Goal: Task Accomplishment & Management: Use online tool/utility

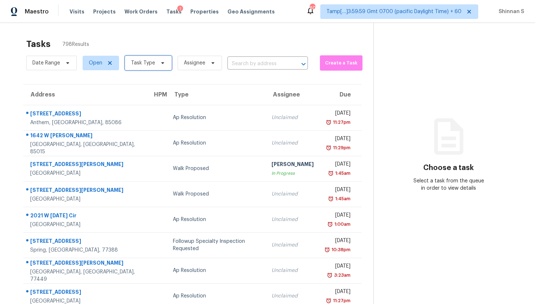
click at [164, 63] on span "Task Type" at bounding box center [148, 63] width 47 height 15
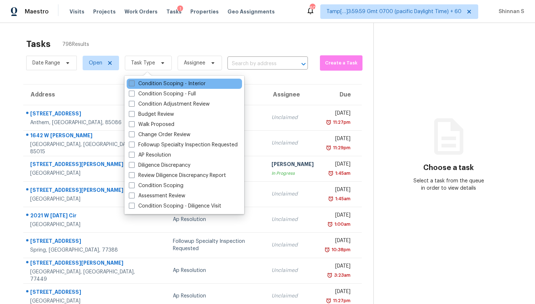
click at [158, 87] on label "Condition Scoping - Interior" at bounding box center [167, 83] width 77 height 7
click at [133, 85] on input "Condition Scoping - Interior" at bounding box center [131, 82] width 5 height 5
checkbox input "true"
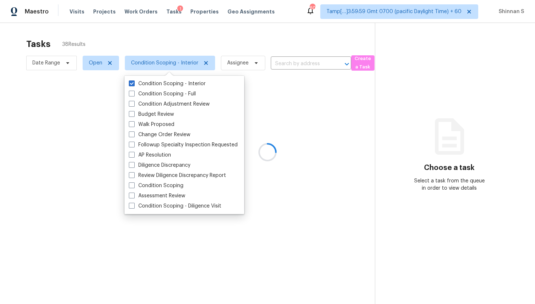
click at [0, 128] on div at bounding box center [267, 152] width 535 height 304
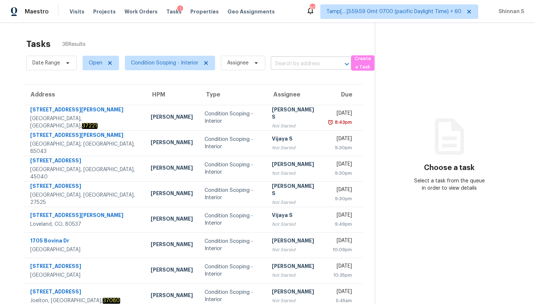
click at [299, 59] on input "text" at bounding box center [301, 63] width 60 height 11
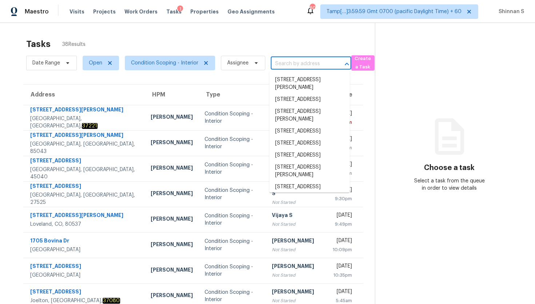
paste input "[STREET_ADDRESS][PERSON_NAME]"
type input "[STREET_ADDRESS][PERSON_NAME]"
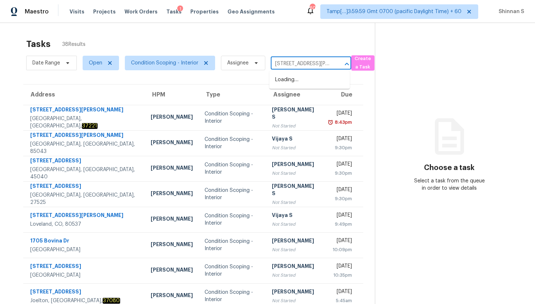
scroll to position [0, 22]
click at [300, 80] on li "[STREET_ADDRESS]" at bounding box center [309, 80] width 80 height 12
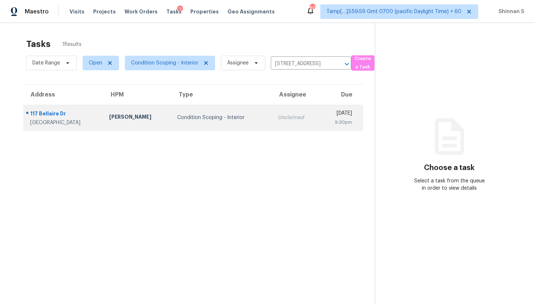
click at [177, 121] on td "Condition Scoping - Interior" at bounding box center [221, 117] width 100 height 25
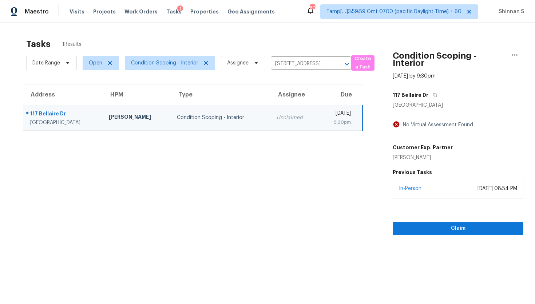
click at [433, 192] on div "In-Person [DATE] 08:54 PM" at bounding box center [457, 189] width 131 height 20
click at [447, 229] on span "Claim" at bounding box center [457, 228] width 119 height 9
click at [299, 62] on input "[STREET_ADDRESS]" at bounding box center [301, 63] width 60 height 11
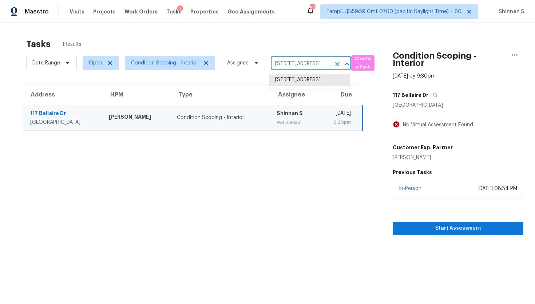
click at [299, 62] on input "[STREET_ADDRESS]" at bounding box center [301, 63] width 60 height 11
paste input "[STREET_ADDRESS]"
type input "[STREET_ADDRESS]"
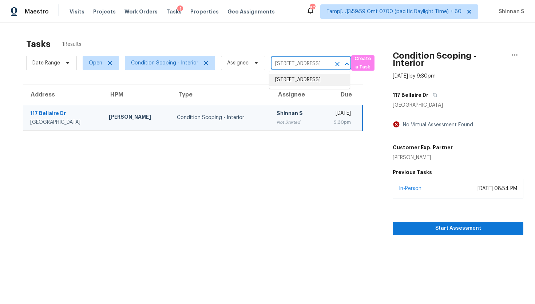
click at [296, 84] on li "[STREET_ADDRESS]" at bounding box center [309, 80] width 80 height 12
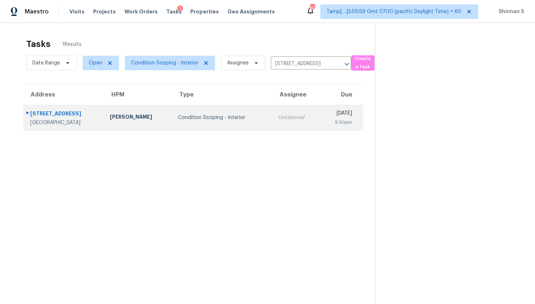
click at [200, 121] on div "Condition Scoping - Interior" at bounding box center [222, 117] width 88 height 7
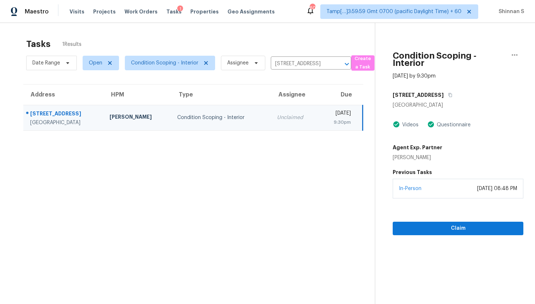
click at [447, 192] on div "In-Person [DATE] 08:48 PM" at bounding box center [457, 189] width 131 height 20
click at [450, 224] on span "Claim" at bounding box center [457, 228] width 119 height 9
